Goal: Information Seeking & Learning: Learn about a topic

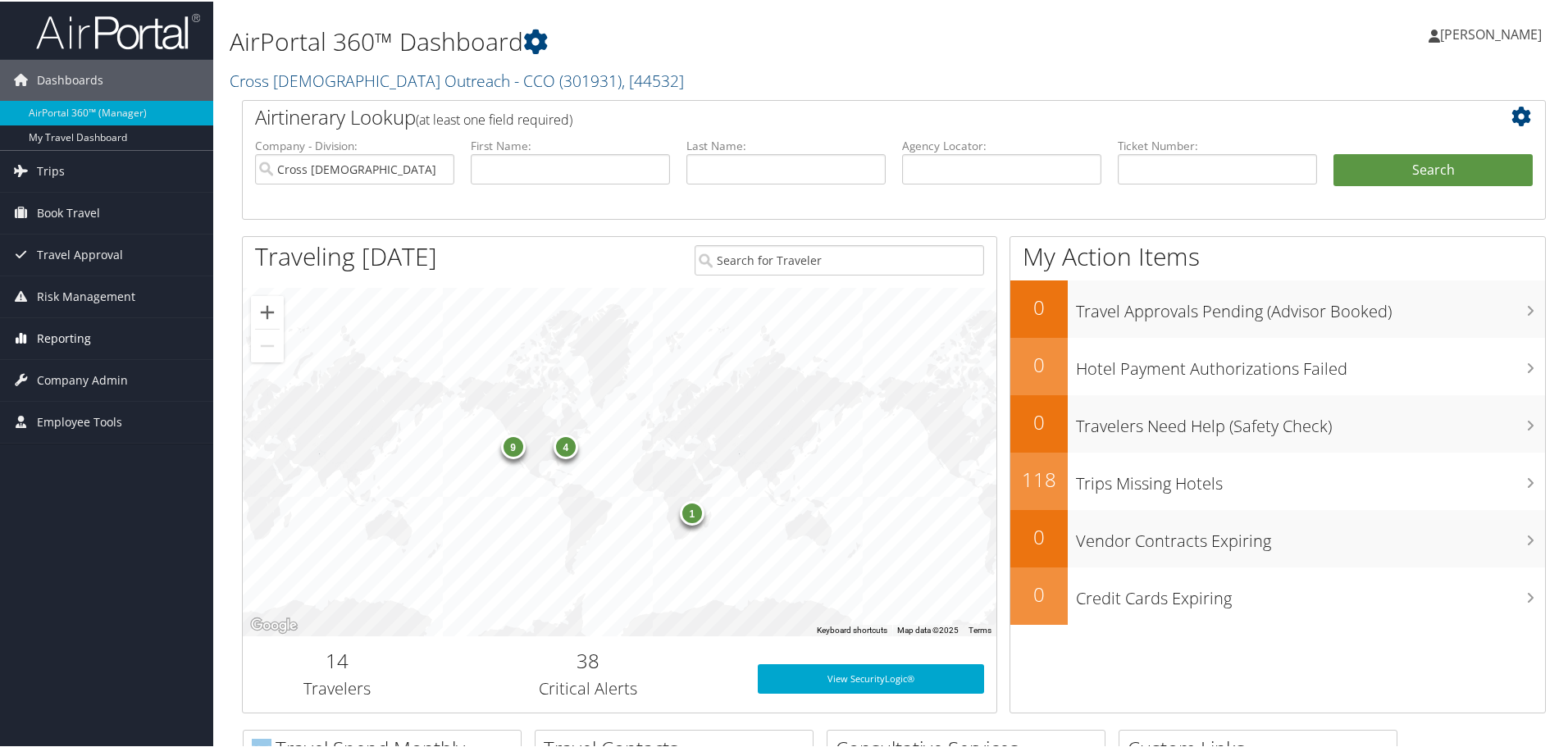
click at [79, 342] on span "Reporting" at bounding box center [64, 337] width 55 height 41
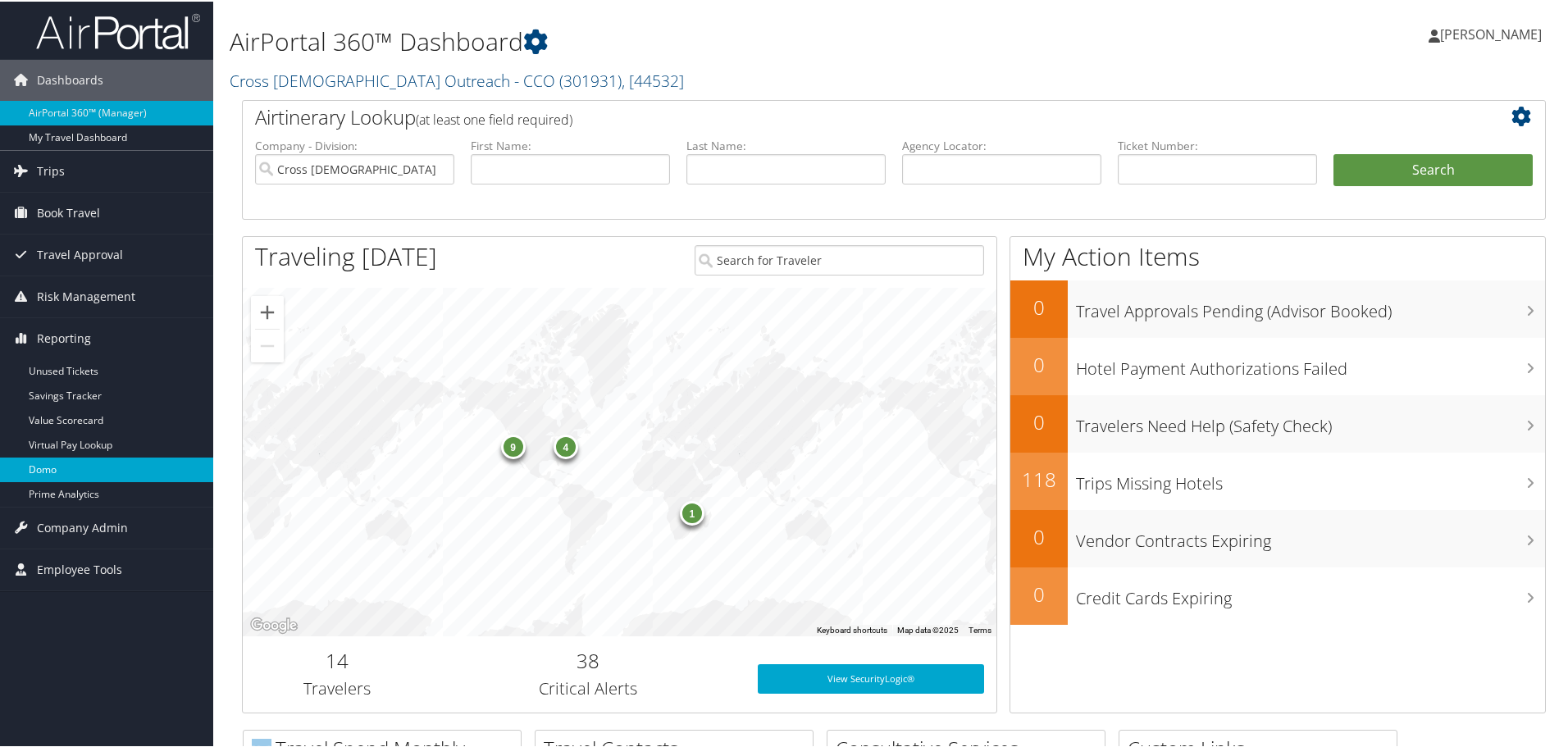
click at [38, 465] on link "Domo" at bounding box center [106, 468] width 213 height 25
